Goal: Find specific page/section: Find specific page/section

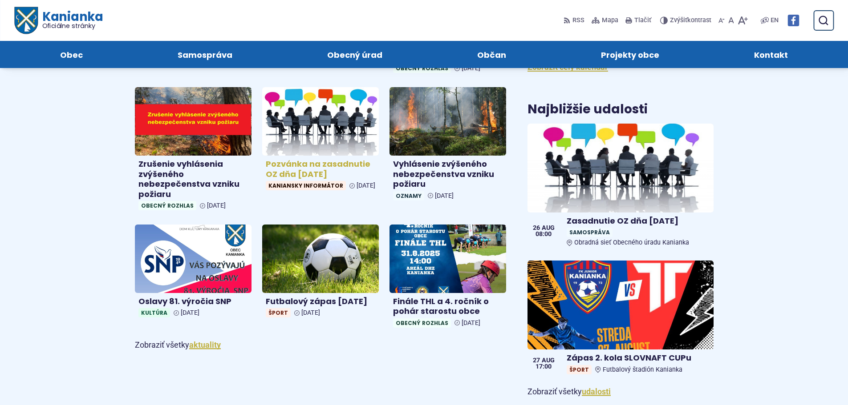
scroll to position [312, 0]
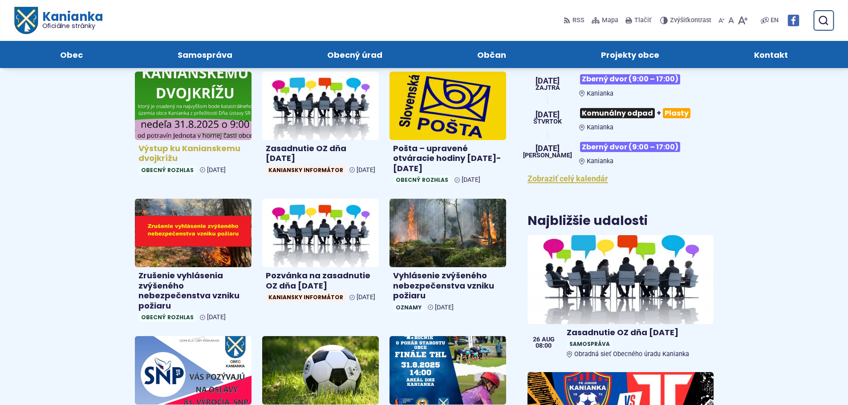
click at [194, 120] on img at bounding box center [193, 105] width 134 height 79
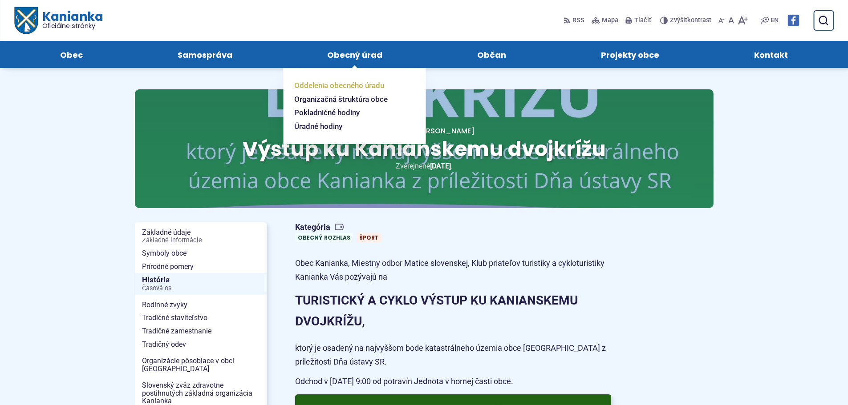
click at [331, 90] on span "Oddelenia obecného úradu" at bounding box center [339, 86] width 90 height 14
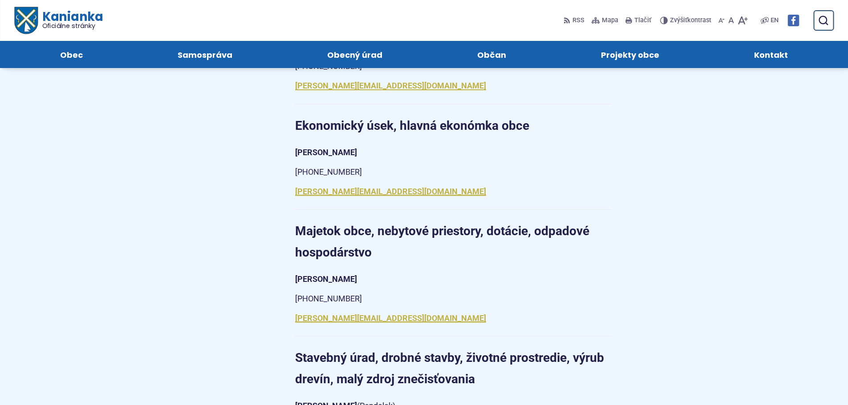
scroll to position [609, 0]
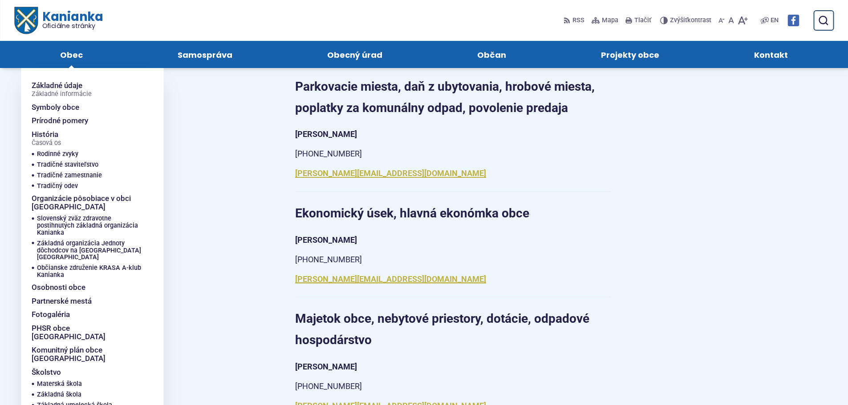
click at [66, 51] on span "Obec" at bounding box center [71, 54] width 23 height 27
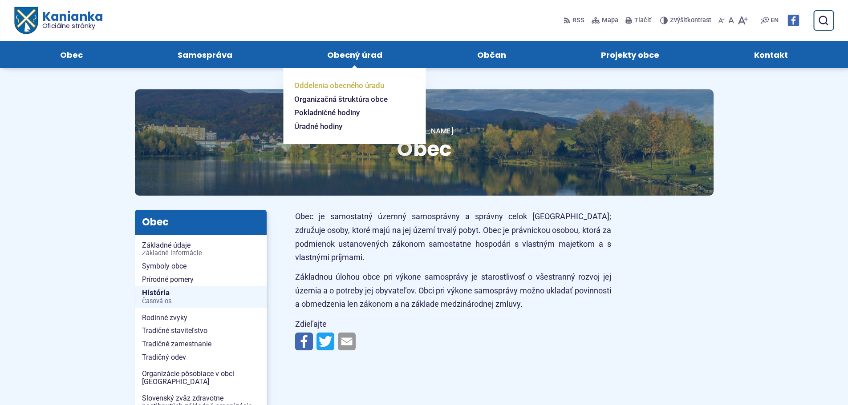
click at [339, 84] on span "Oddelenia obecného úradu" at bounding box center [339, 86] width 90 height 14
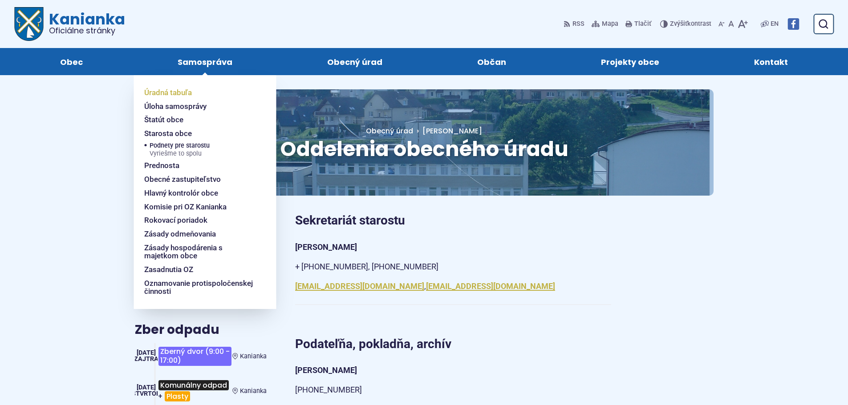
click at [181, 94] on span "Úradná tabuľa" at bounding box center [168, 93] width 48 height 14
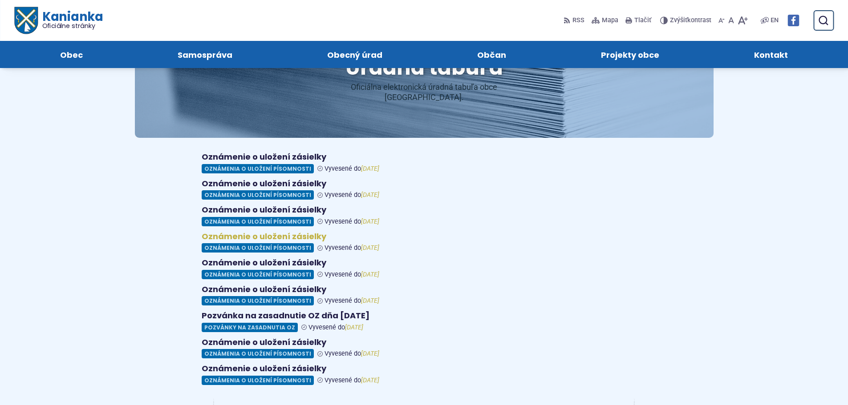
scroll to position [134, 0]
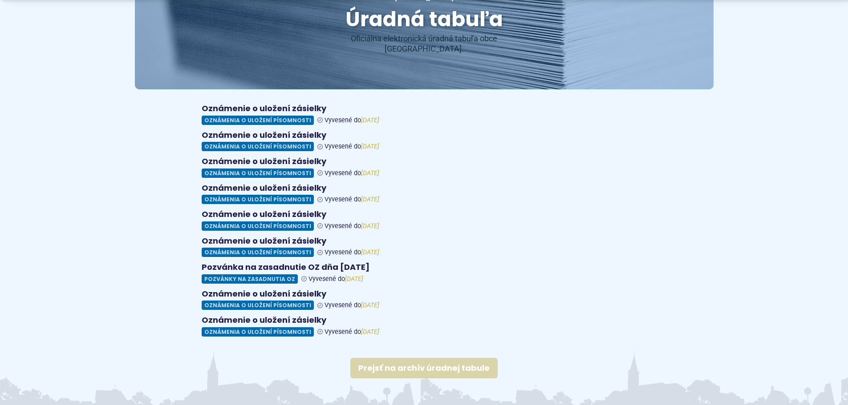
click at [409, 358] on link "Prejsť na archív úradnej tabule" at bounding box center [423, 368] width 147 height 20
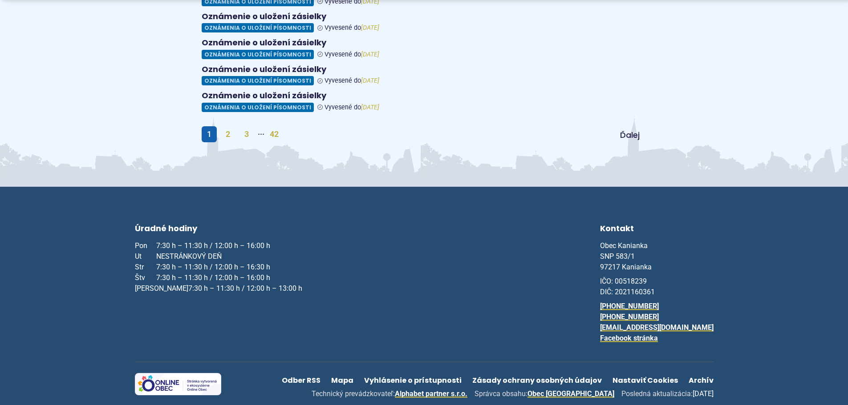
scroll to position [538, 0]
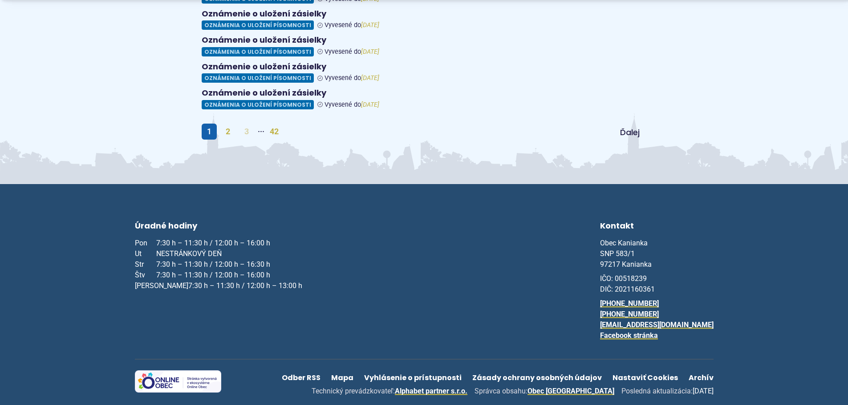
click at [250, 124] on link "3" at bounding box center [246, 132] width 15 height 16
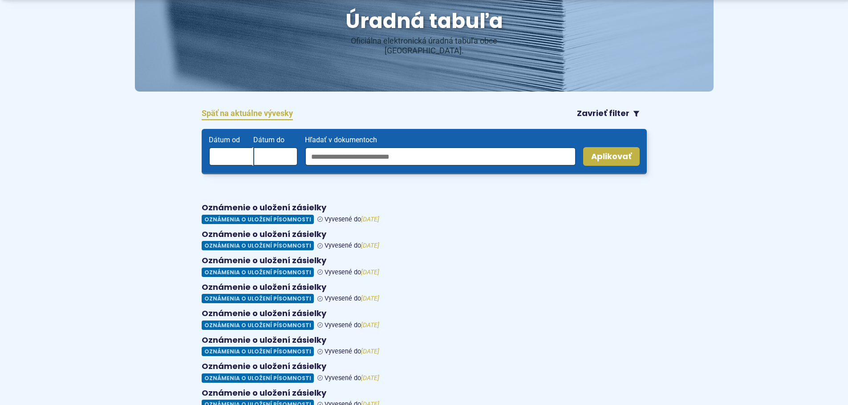
scroll to position [312, 0]
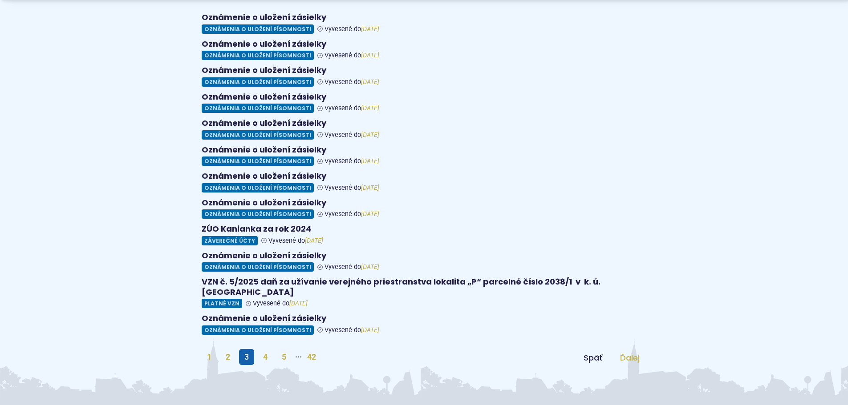
click at [629, 352] on span "Ďalej" at bounding box center [630, 357] width 20 height 11
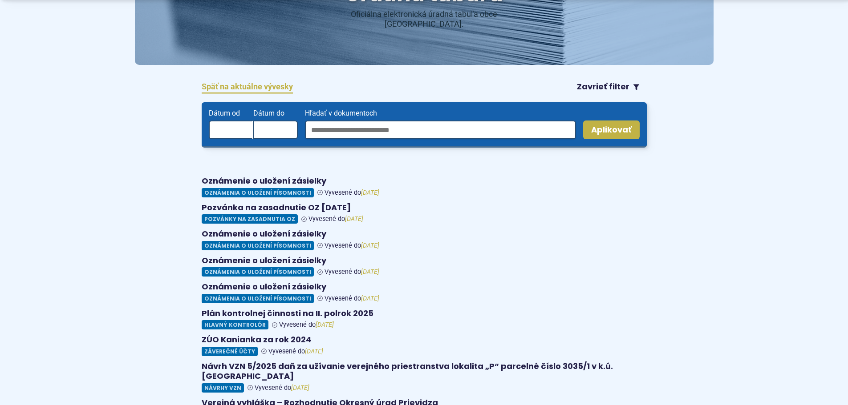
scroll to position [312, 0]
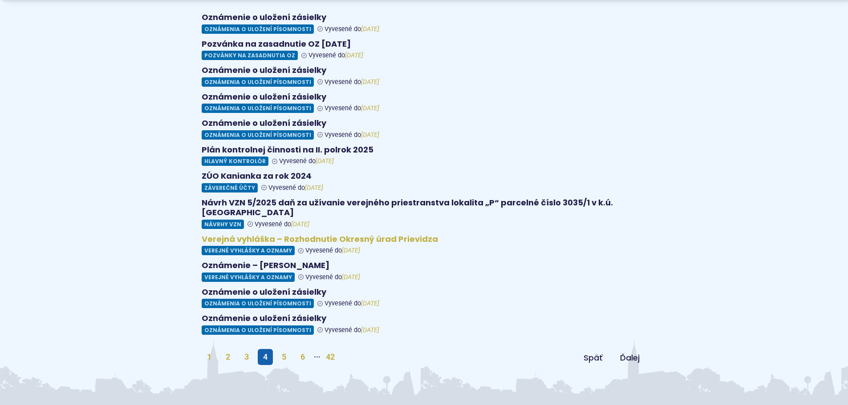
click at [237, 235] on figure at bounding box center [424, 245] width 445 height 21
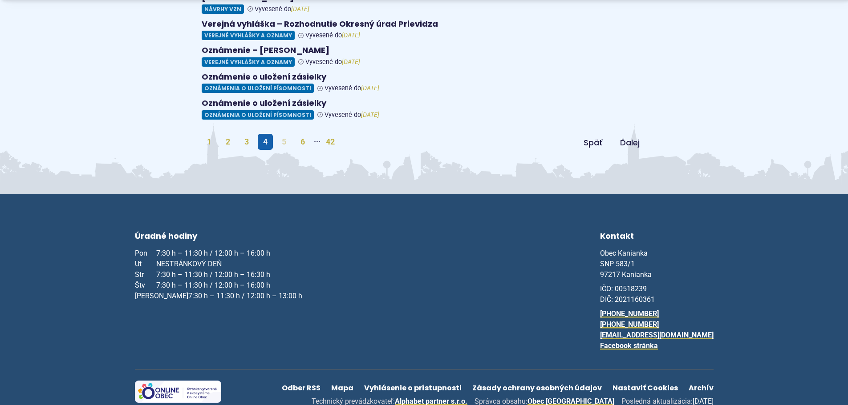
click at [282, 134] on link "5" at bounding box center [283, 142] width 15 height 16
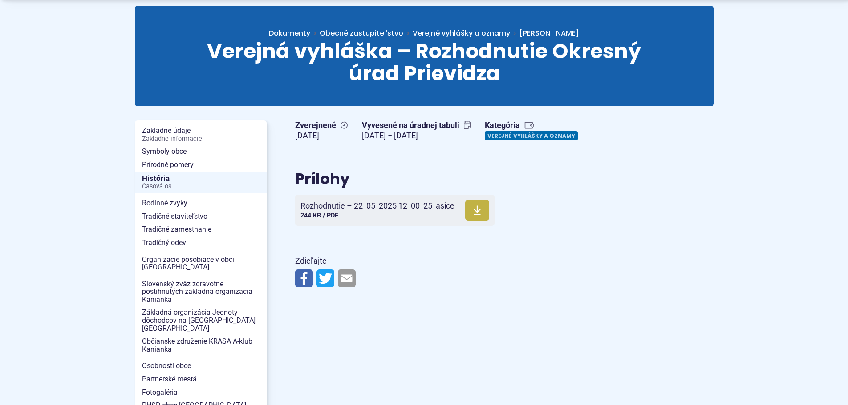
scroll to position [89, 0]
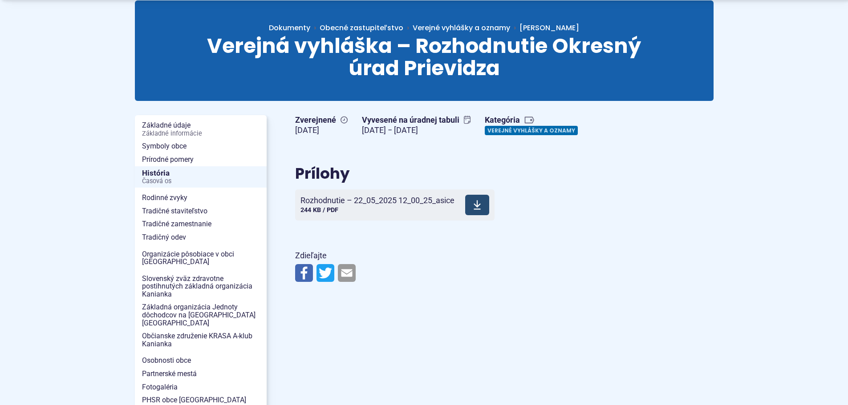
click at [477, 200] on icon at bounding box center [477, 205] width 8 height 11
